Goal: Use online tool/utility: Use online tool/utility

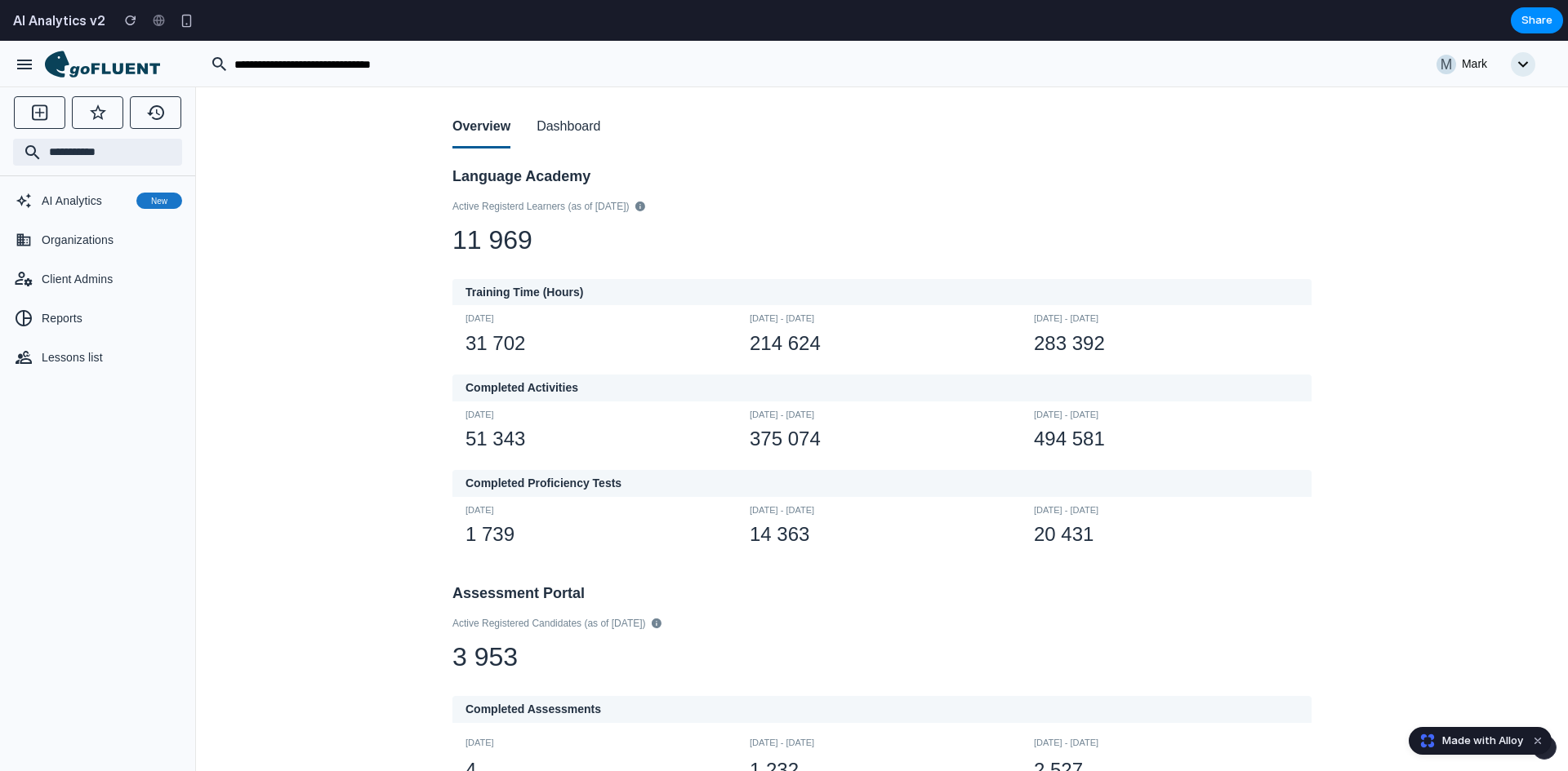
click at [569, 128] on button "Dashboard" at bounding box center [568, 127] width 63 height 41
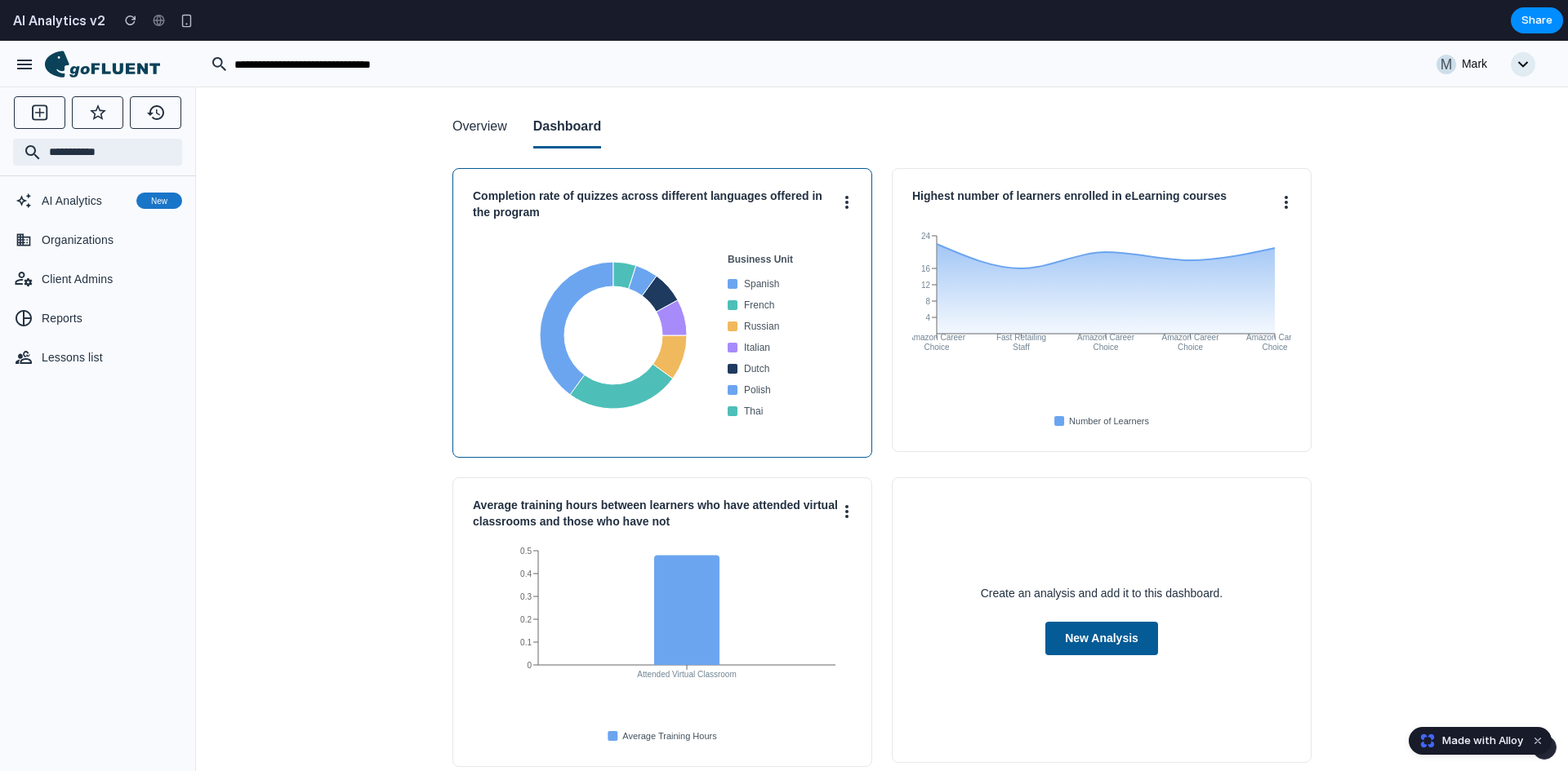
click at [842, 209] on button at bounding box center [846, 202] width 10 height 26
click at [1282, 212] on div at bounding box center [784, 405] width 1568 height 730
click at [1284, 203] on circle at bounding box center [1286, 203] width 4 height 4
click at [1281, 204] on div at bounding box center [784, 405] width 1568 height 730
click at [845, 510] on icon at bounding box center [847, 511] width 4 height 13
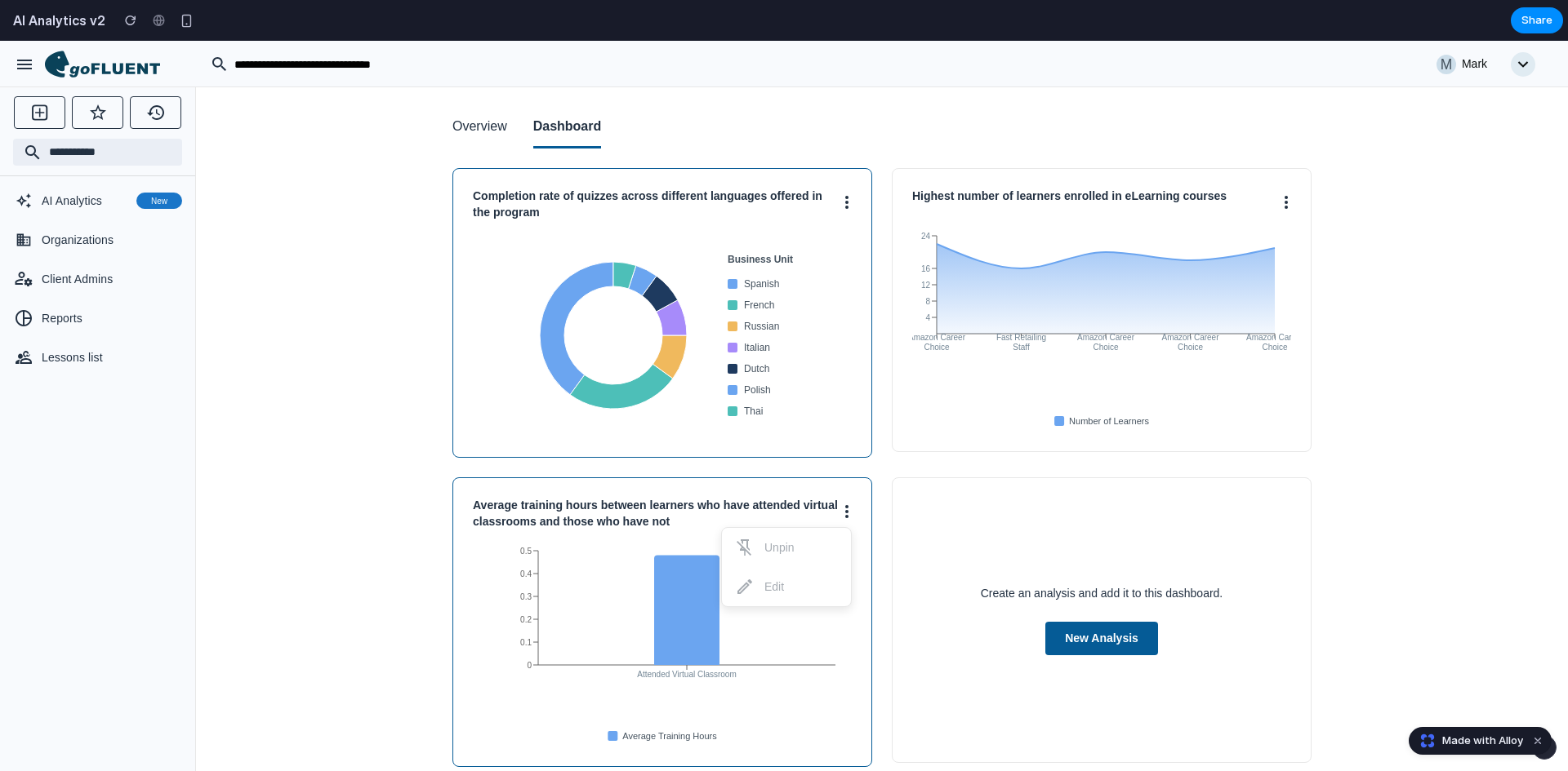
click at [913, 509] on div at bounding box center [784, 405] width 1568 height 730
click at [1070, 642] on button "New Analysis" at bounding box center [1102, 639] width 113 height 33
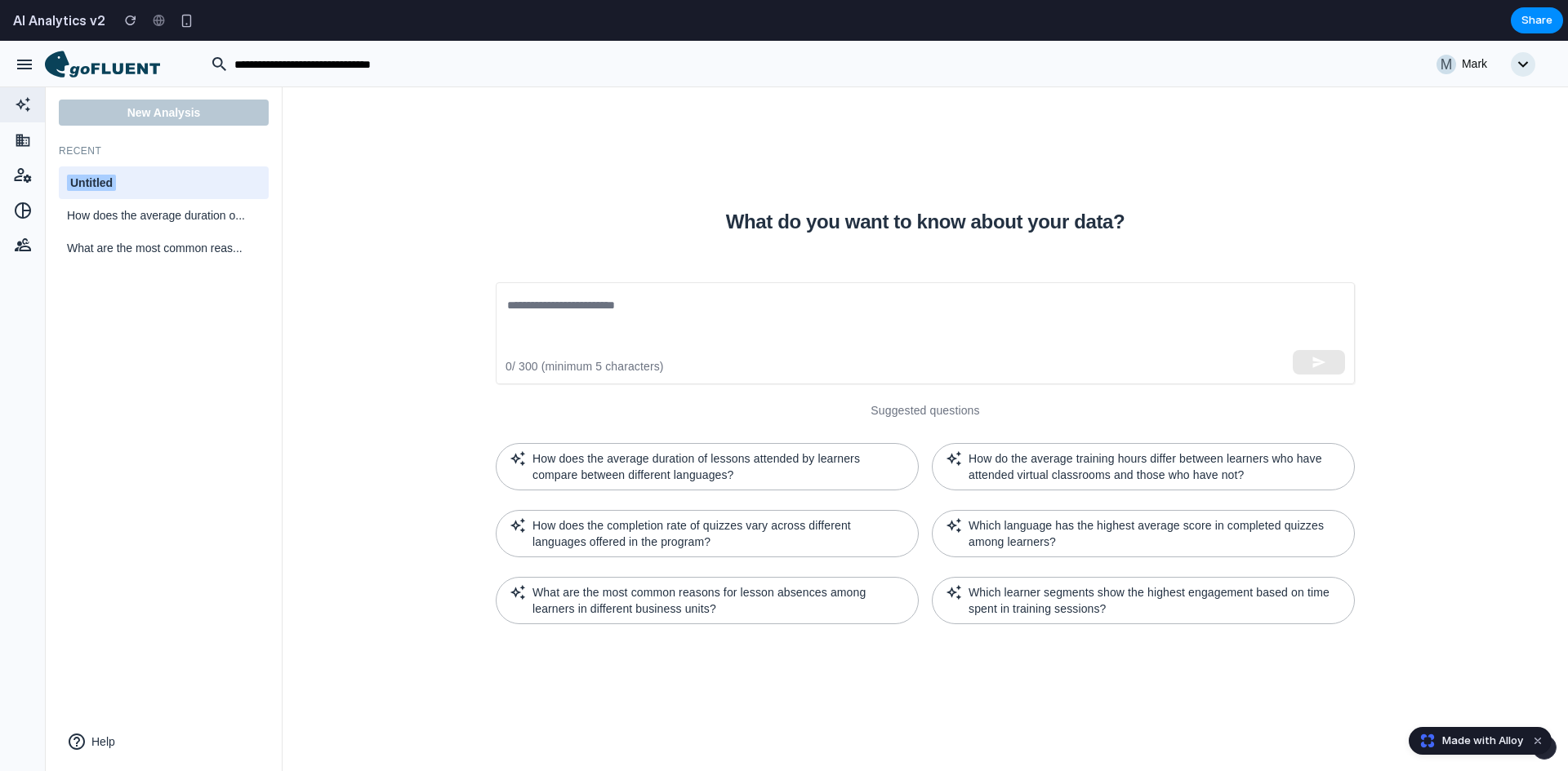
click at [131, 178] on div "Untitled" at bounding box center [164, 182] width 194 height 17
drag, startPoint x: 139, startPoint y: 181, endPoint x: 48, endPoint y: 182, distance: 91.0
click at [48, 182] on div "New Analysis Recent ******** How does the average duration o... What are the mo…" at bounding box center [164, 428] width 237 height 685
click at [161, 180] on input "********" at bounding box center [164, 182] width 194 height 20
click at [571, 334] on textarea at bounding box center [925, 333] width 836 height 75
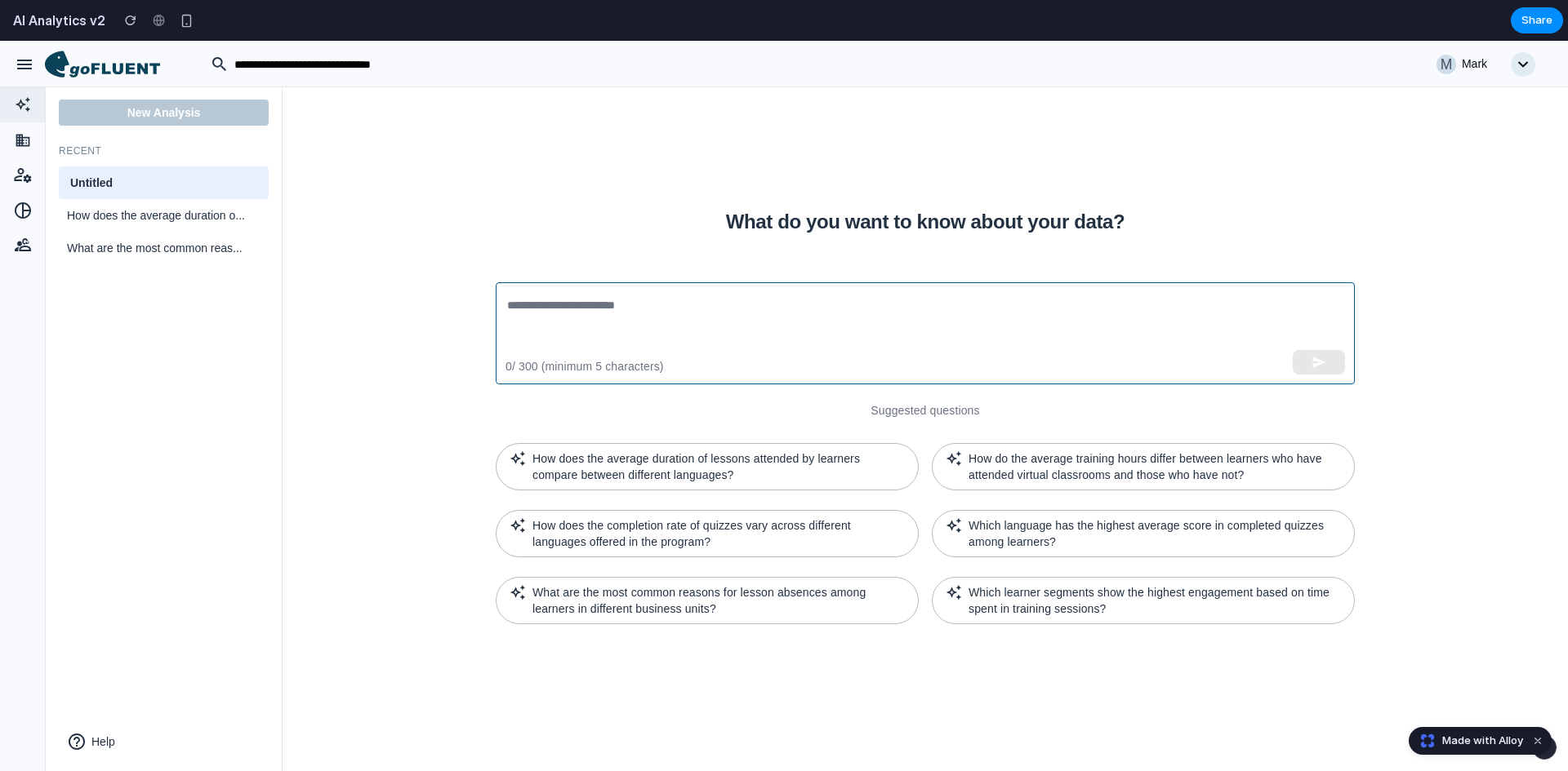
click at [649, 320] on textarea at bounding box center [925, 333] width 836 height 75
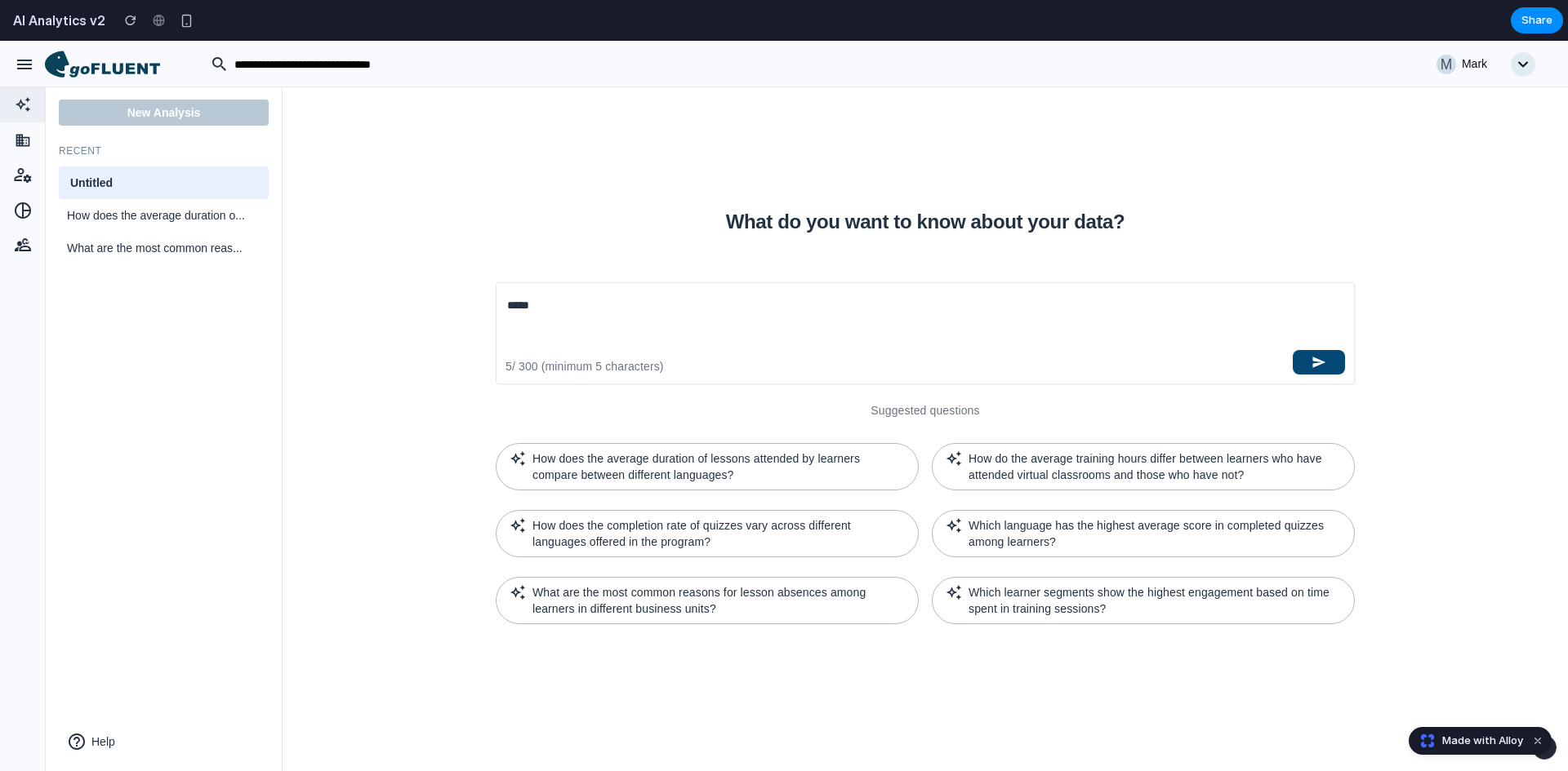
type textarea "****"
click at [1312, 362] on icon "button" at bounding box center [1319, 362] width 15 height 15
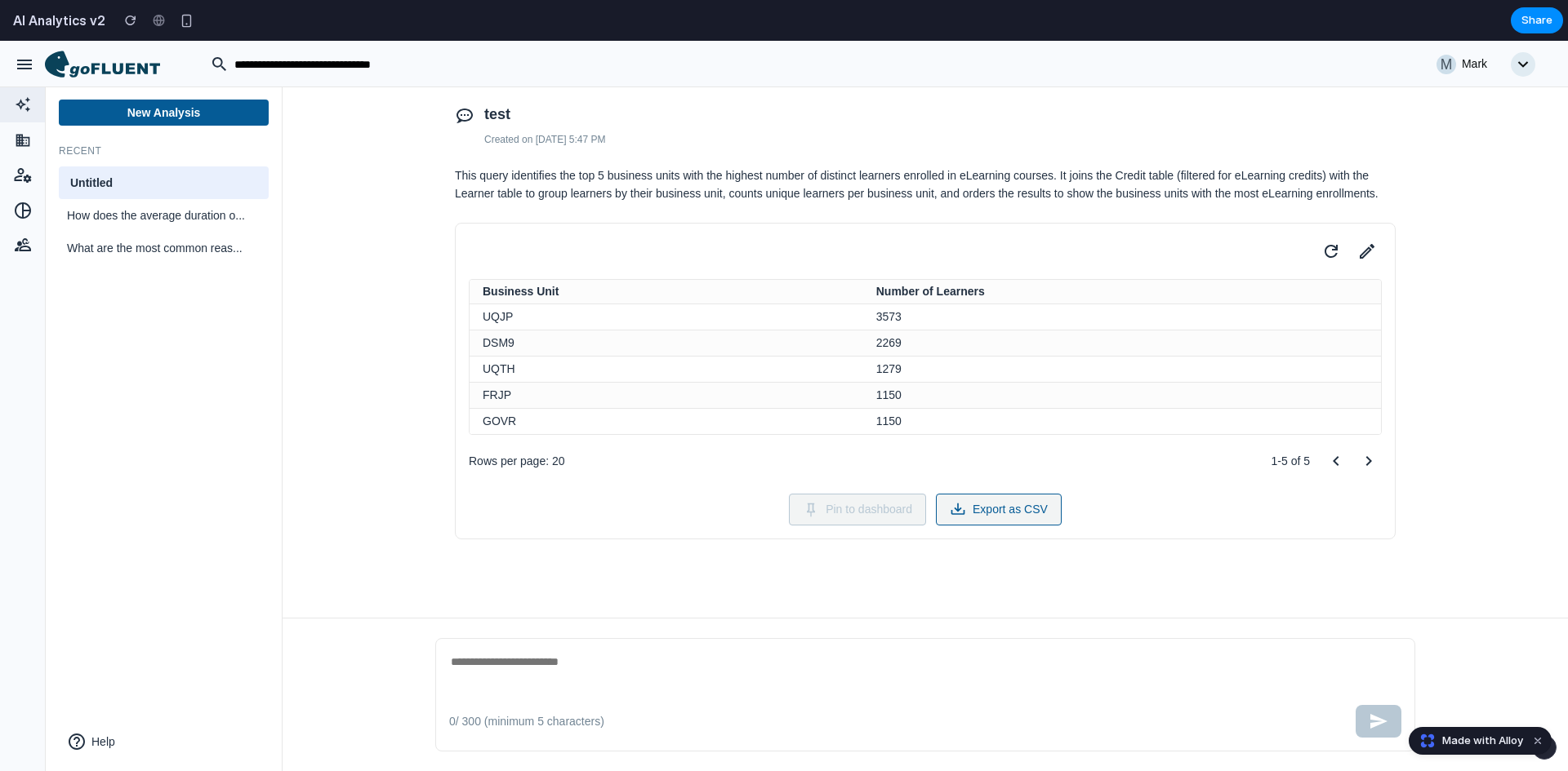
click at [999, 511] on button "Export as CSV" at bounding box center [999, 509] width 126 height 32
click at [152, 224] on span "How does the average duration o..." at bounding box center [153, 215] width 174 height 17
click at [128, 238] on div "What are the most common reas..." at bounding box center [164, 248] width 210 height 33
click at [101, 210] on span "How does the average duration o..." at bounding box center [153, 215] width 174 height 17
